Goal: Task Accomplishment & Management: Complete application form

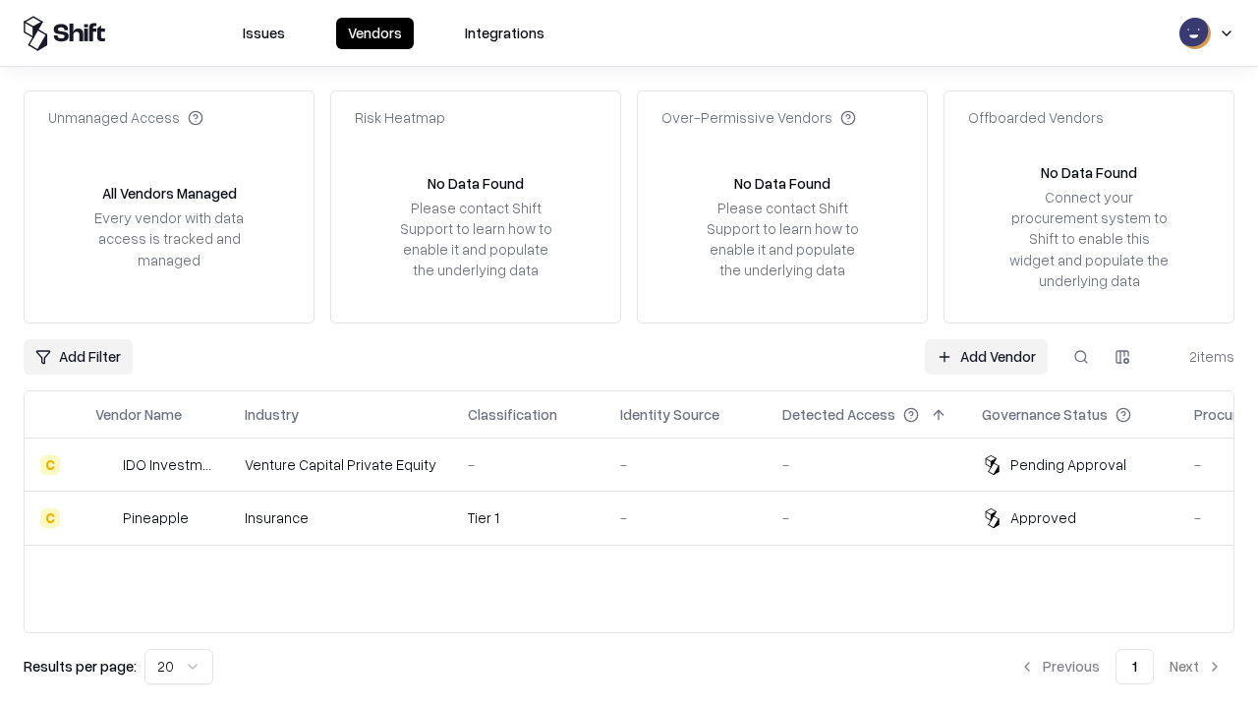
click at [986, 356] on link "Add Vendor" at bounding box center [986, 356] width 123 height 35
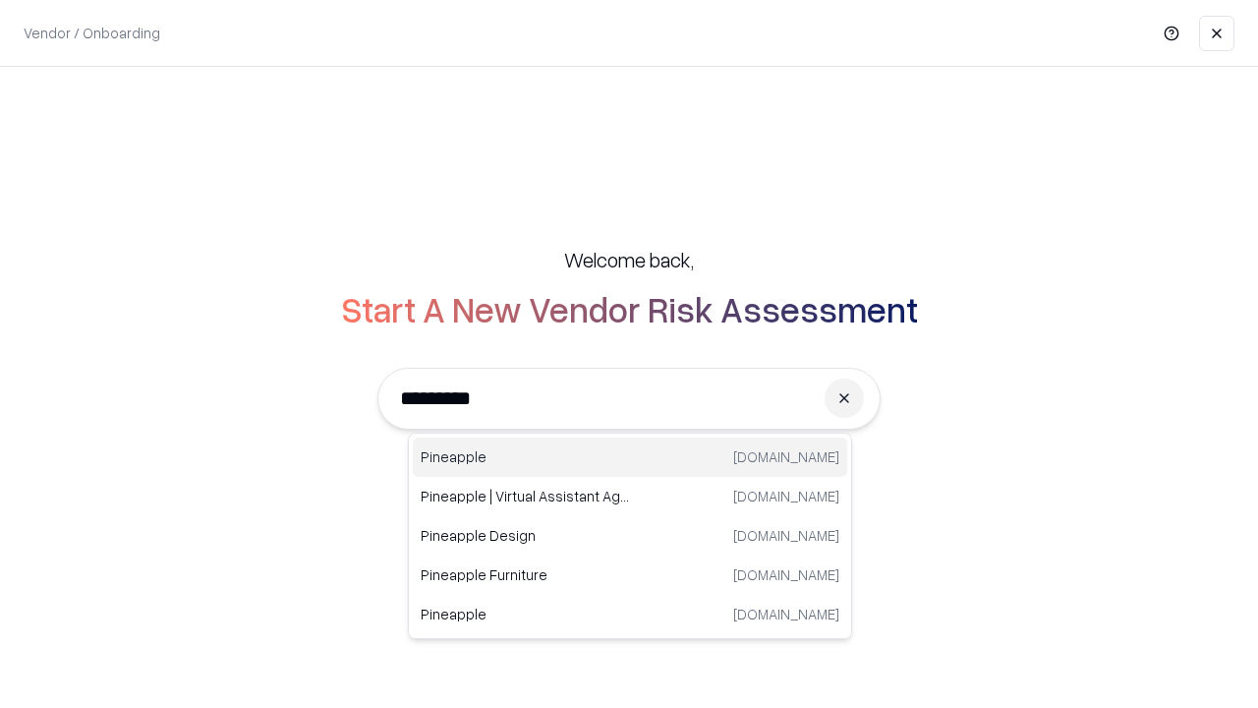
click at [630, 457] on div "Pineapple [DOMAIN_NAME]" at bounding box center [630, 456] width 434 height 39
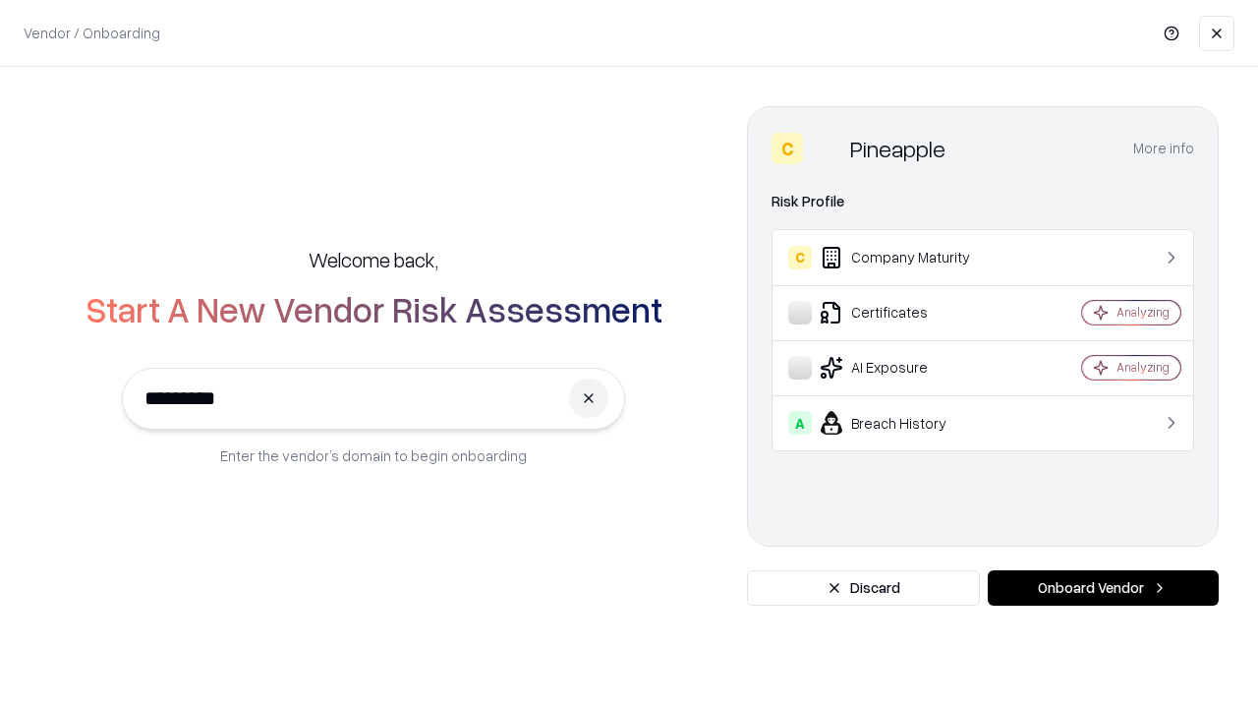
type input "*********"
click at [1103, 588] on button "Onboard Vendor" at bounding box center [1103, 587] width 231 height 35
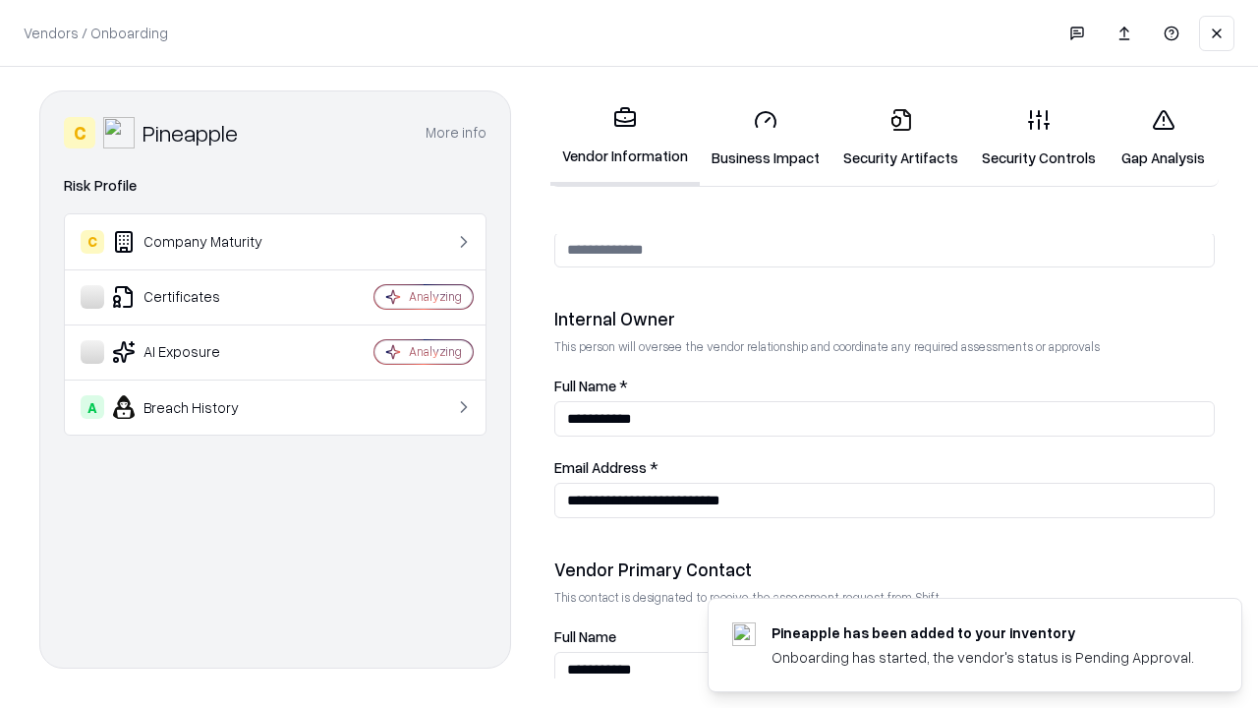
scroll to position [1018, 0]
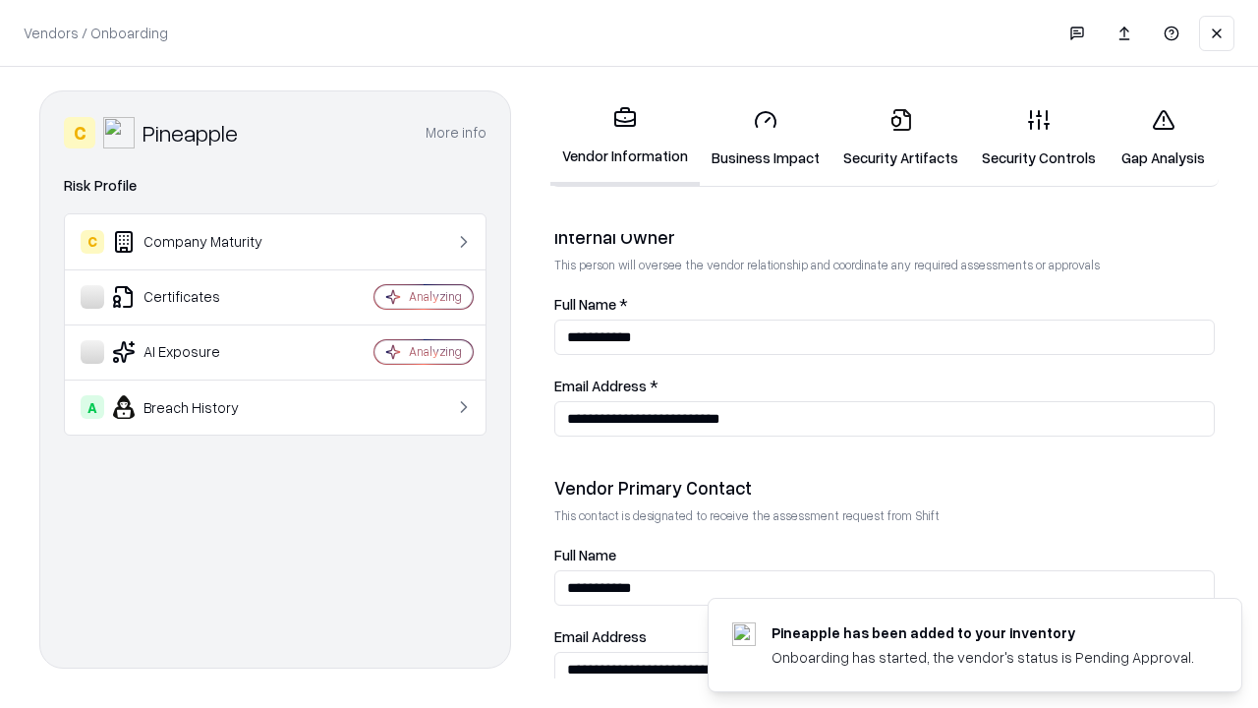
click at [766, 138] on link "Business Impact" at bounding box center [766, 137] width 132 height 91
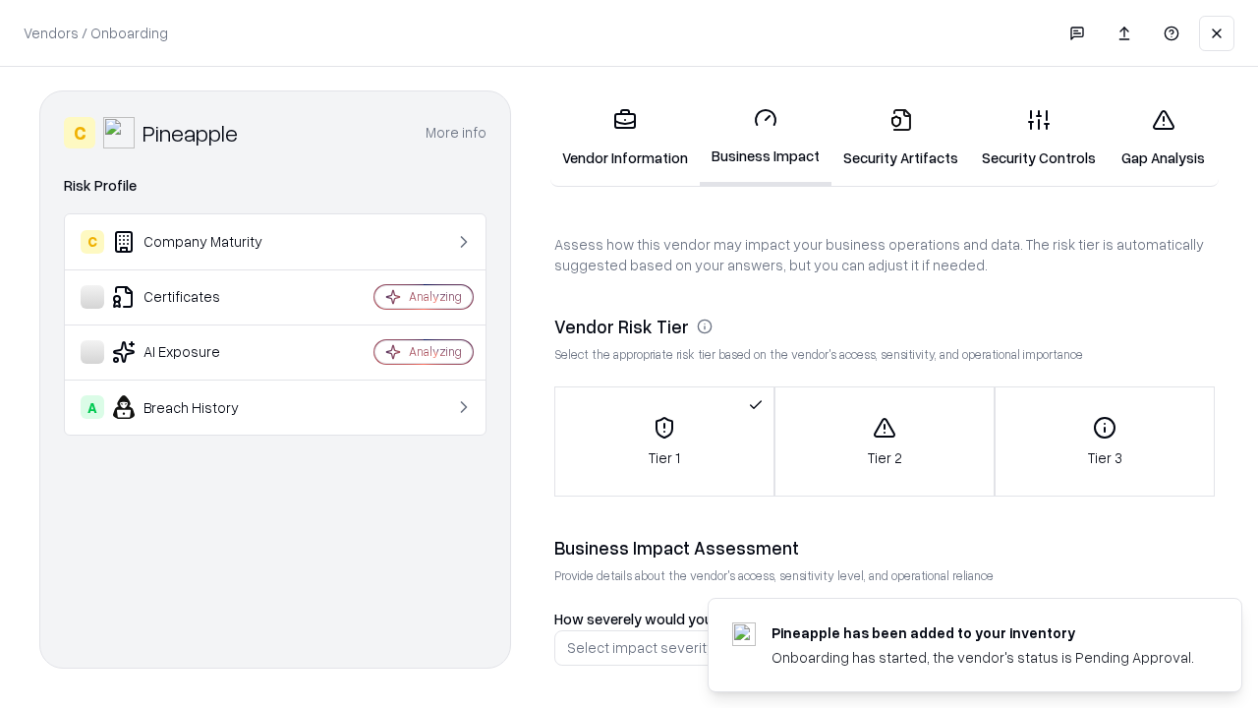
click at [900, 138] on link "Security Artifacts" at bounding box center [900, 137] width 139 height 91
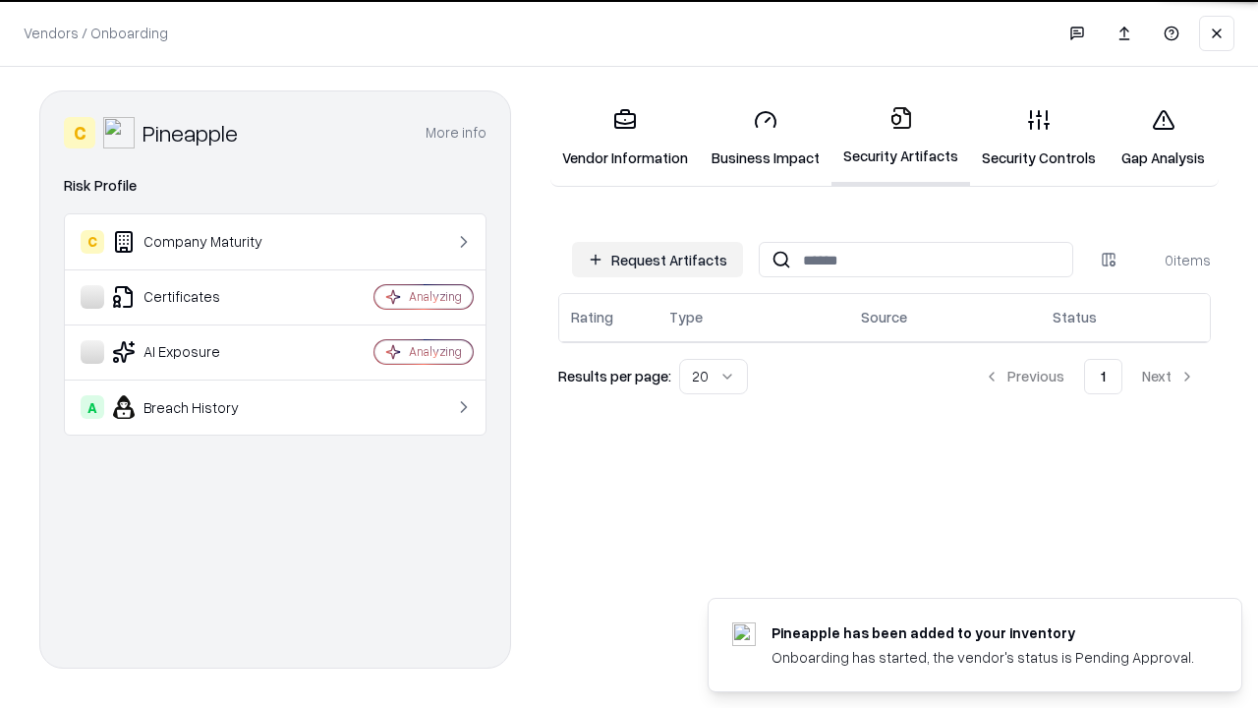
click at [657, 259] on button "Request Artifacts" at bounding box center [657, 259] width 171 height 35
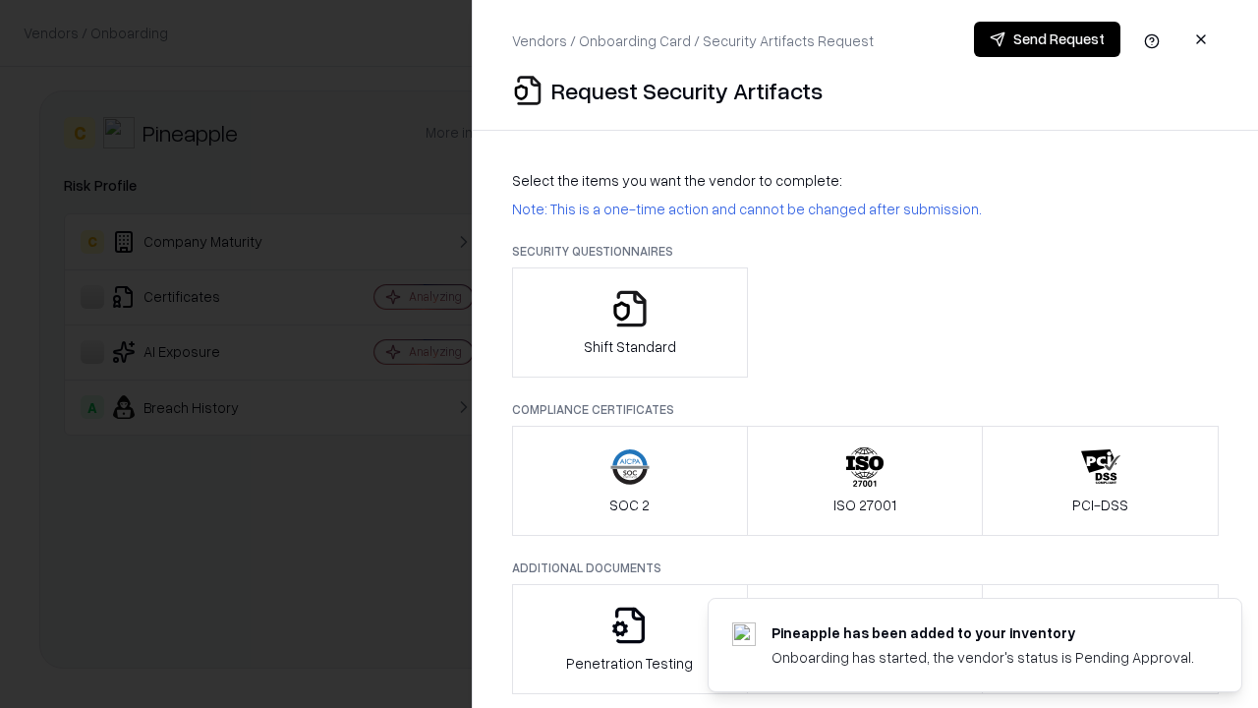
click at [629, 322] on icon "button" at bounding box center [629, 308] width 39 height 39
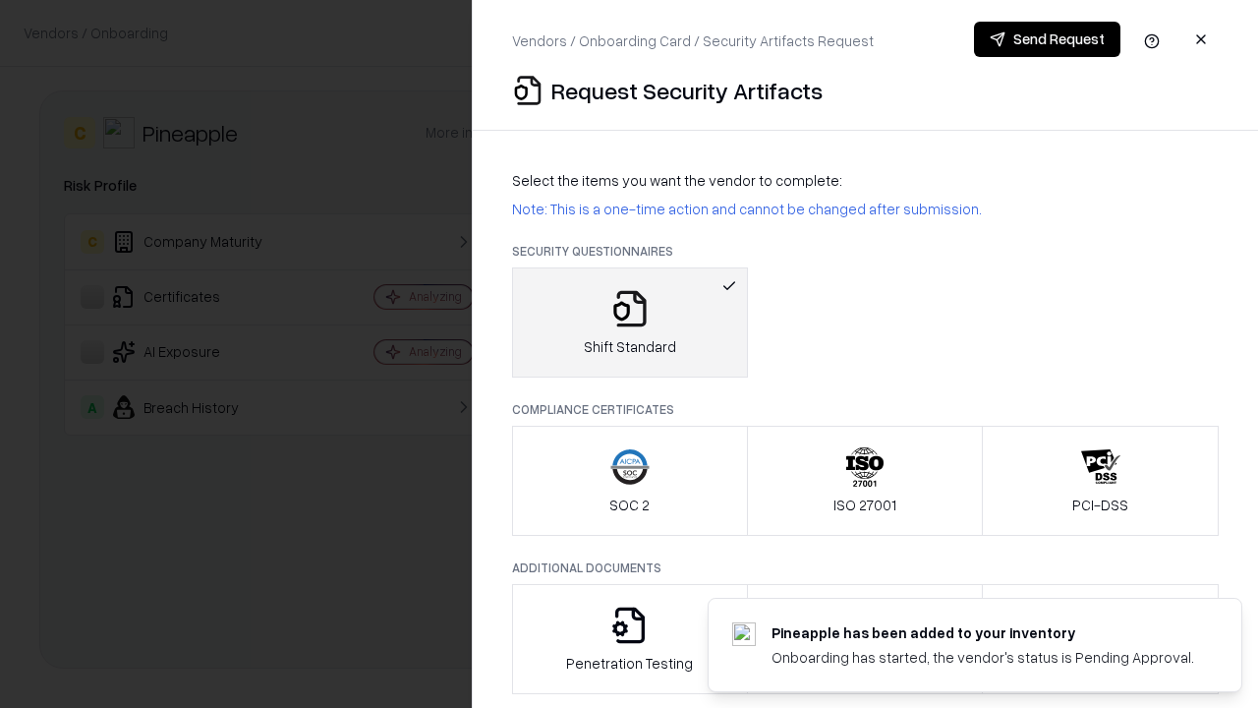
click at [1047, 39] on button "Send Request" at bounding box center [1047, 39] width 146 height 35
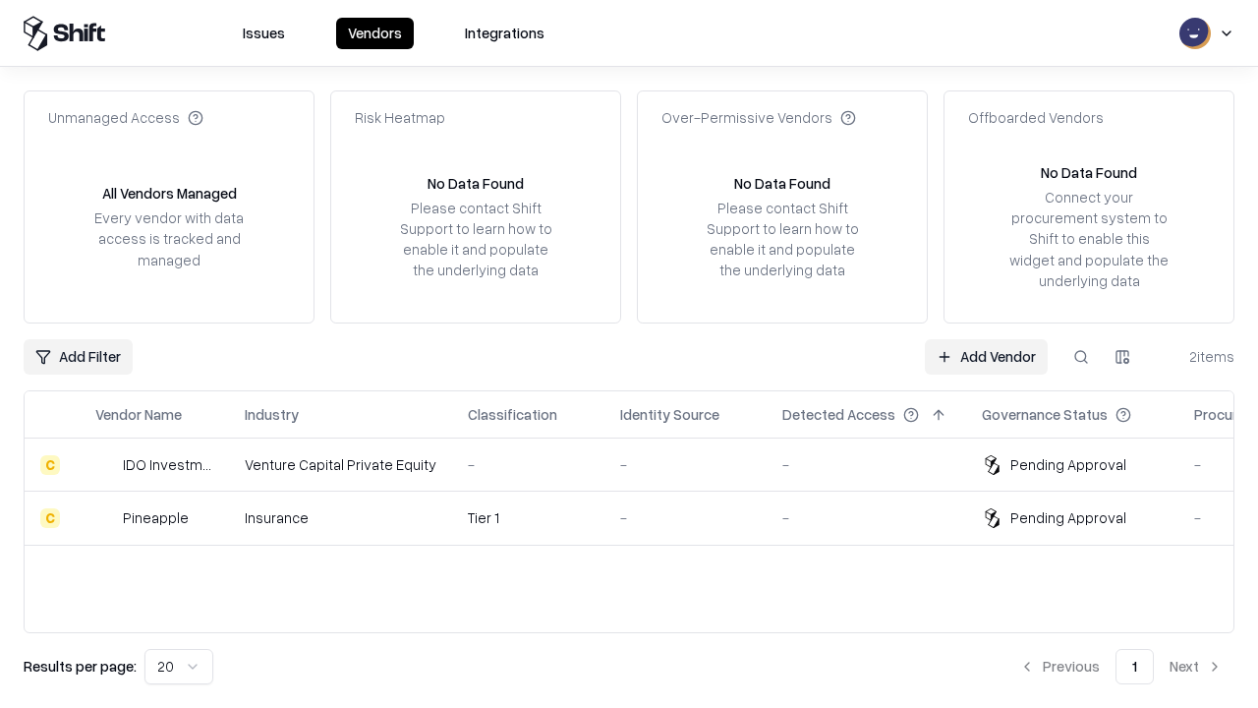
click at [986, 356] on link "Add Vendor" at bounding box center [986, 356] width 123 height 35
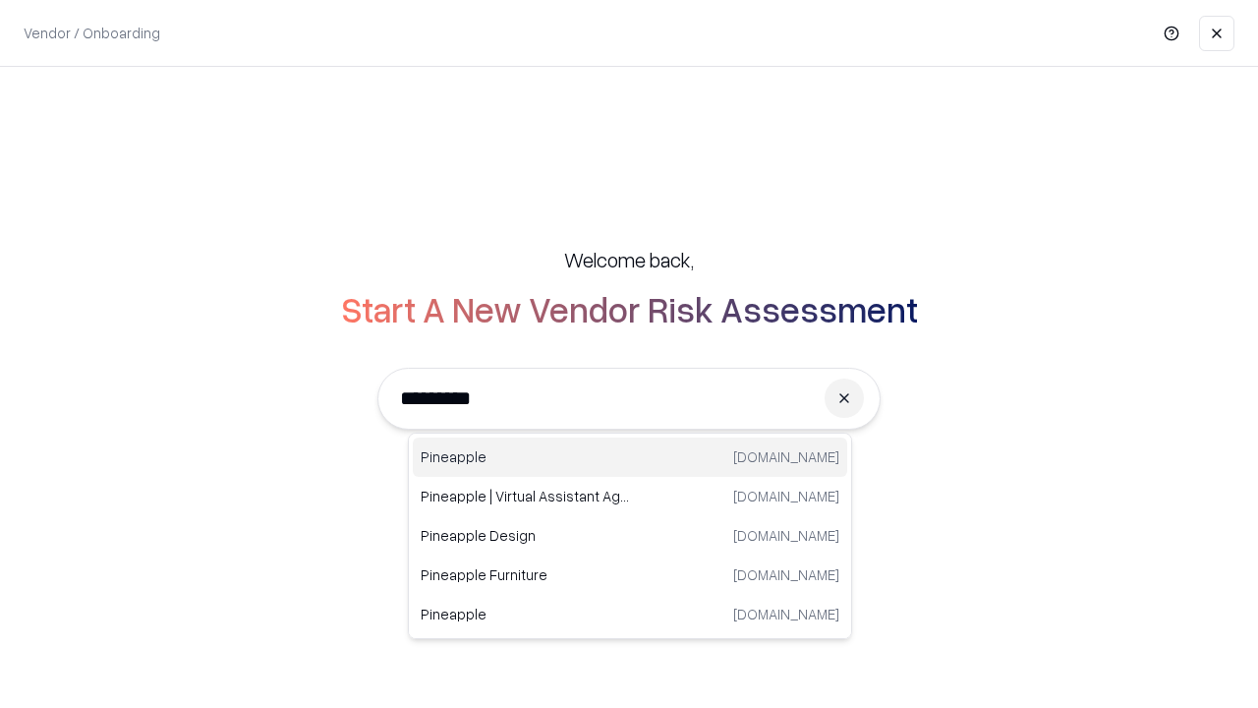
click at [630, 457] on div "Pineapple [DOMAIN_NAME]" at bounding box center [630, 456] width 434 height 39
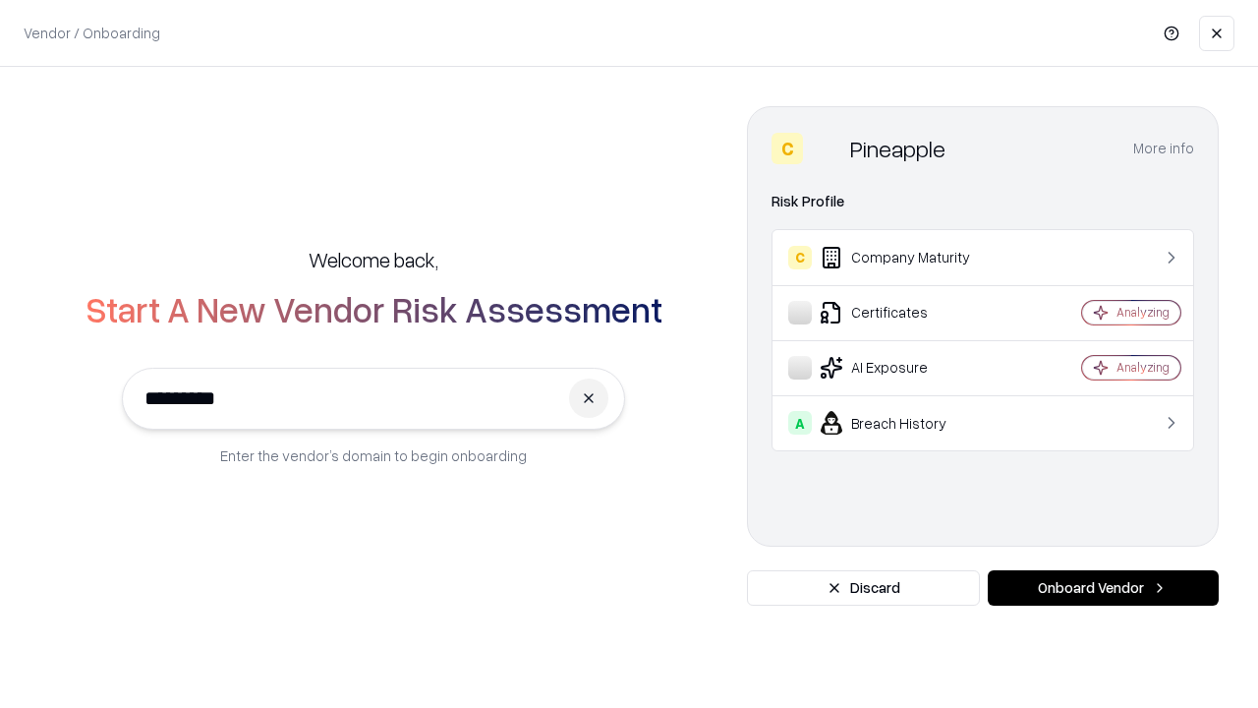
type input "*********"
click at [1103, 588] on button "Onboard Vendor" at bounding box center [1103, 587] width 231 height 35
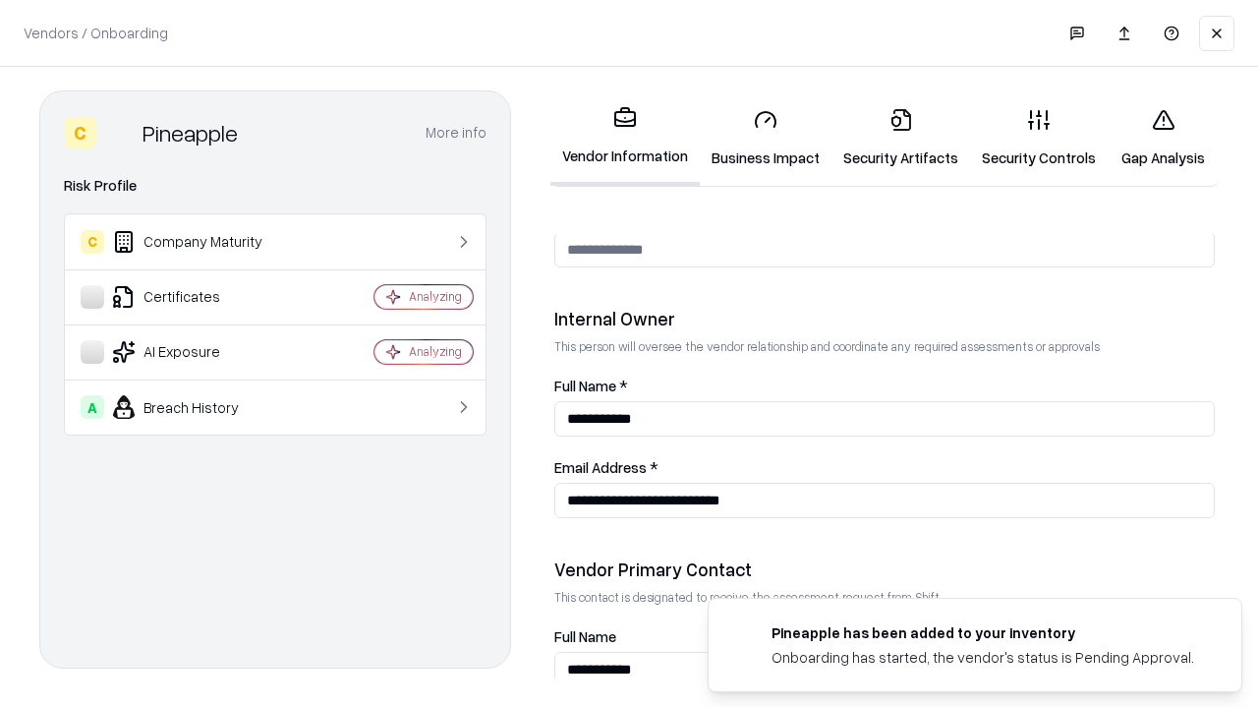
scroll to position [1018, 0]
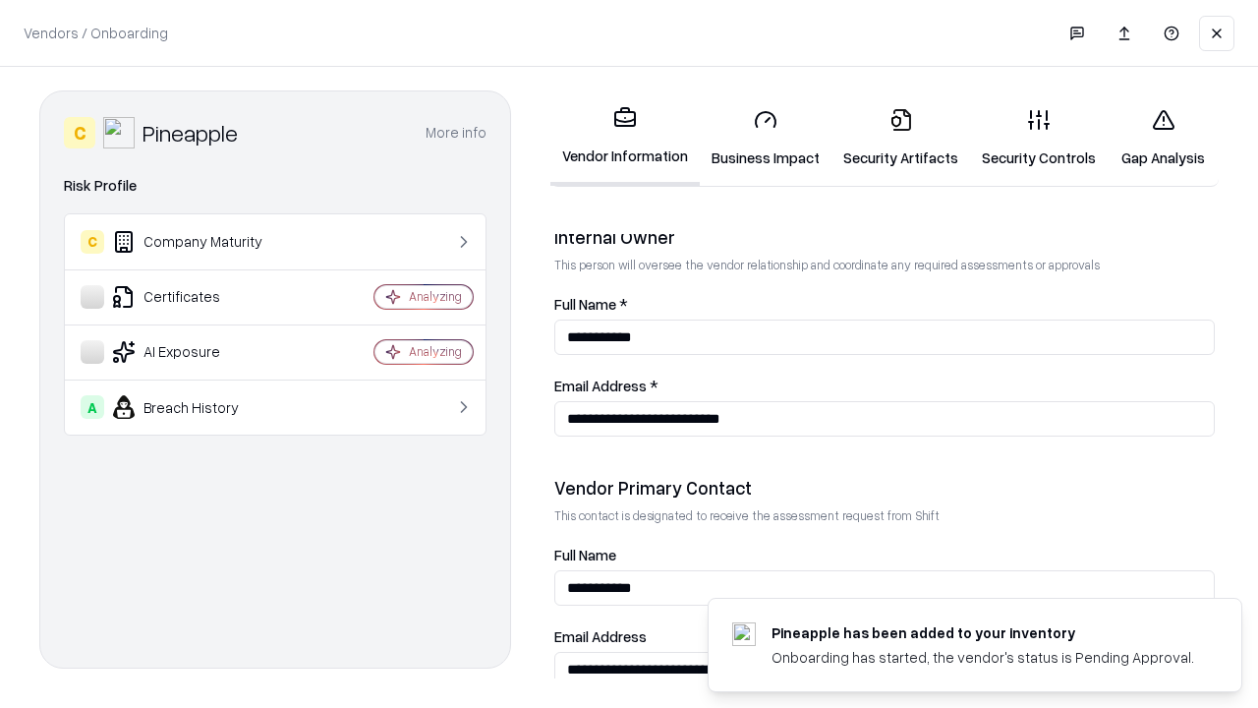
click at [1163, 138] on link "Gap Analysis" at bounding box center [1162, 137] width 111 height 91
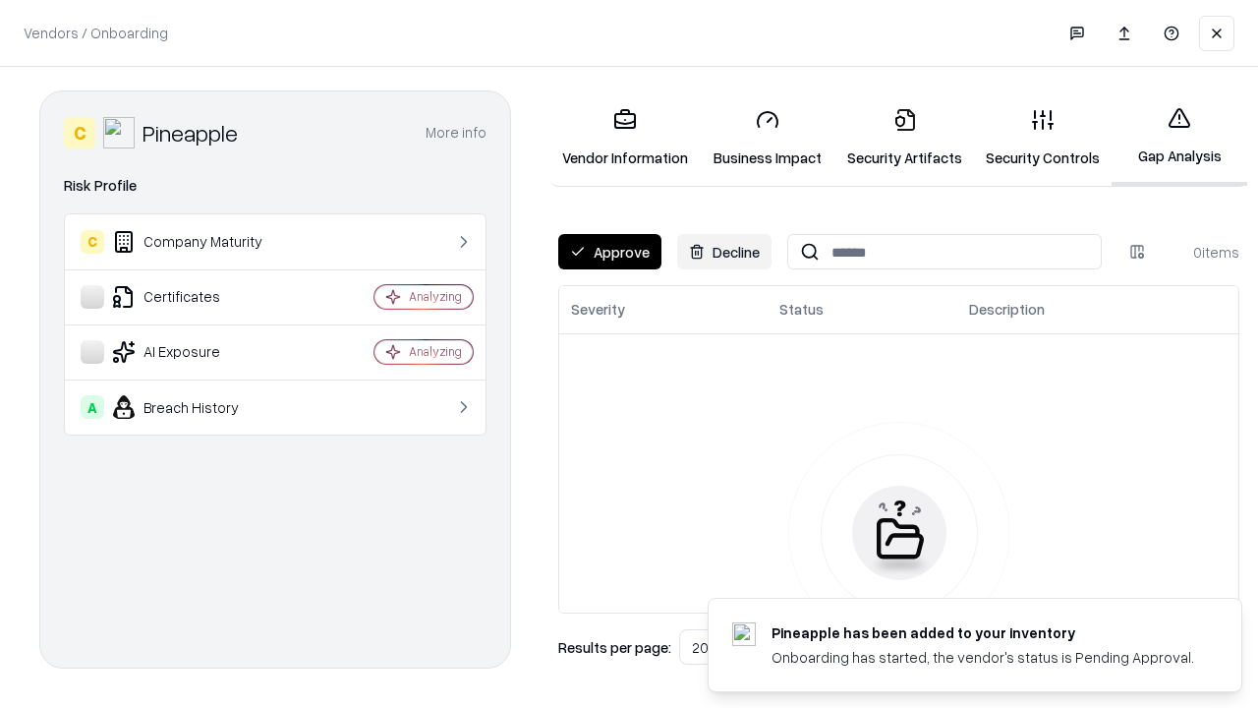
click at [609, 252] on button "Approve" at bounding box center [609, 251] width 103 height 35
